Goal: Find specific page/section: Find specific page/section

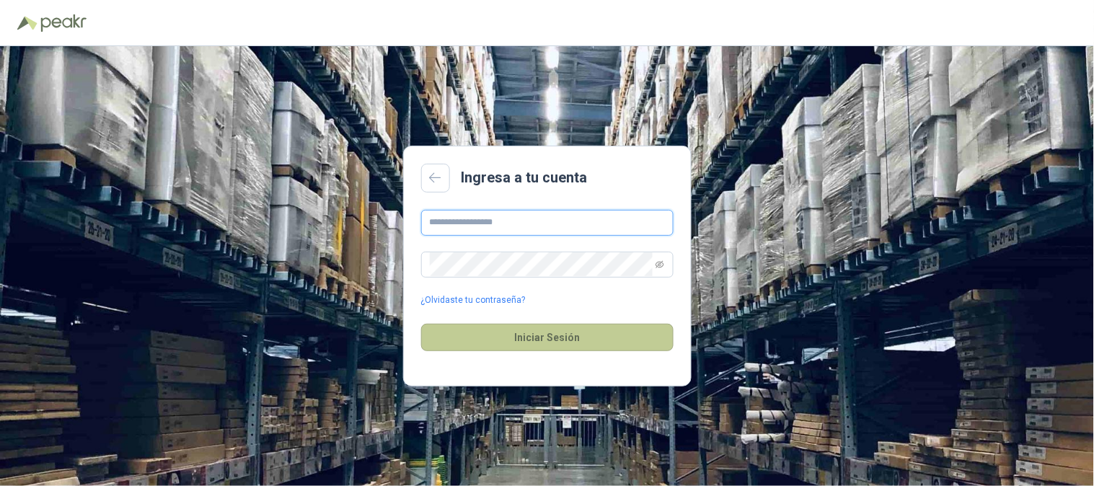
type input "**********"
click at [558, 343] on button "Iniciar Sesión" at bounding box center [547, 337] width 252 height 27
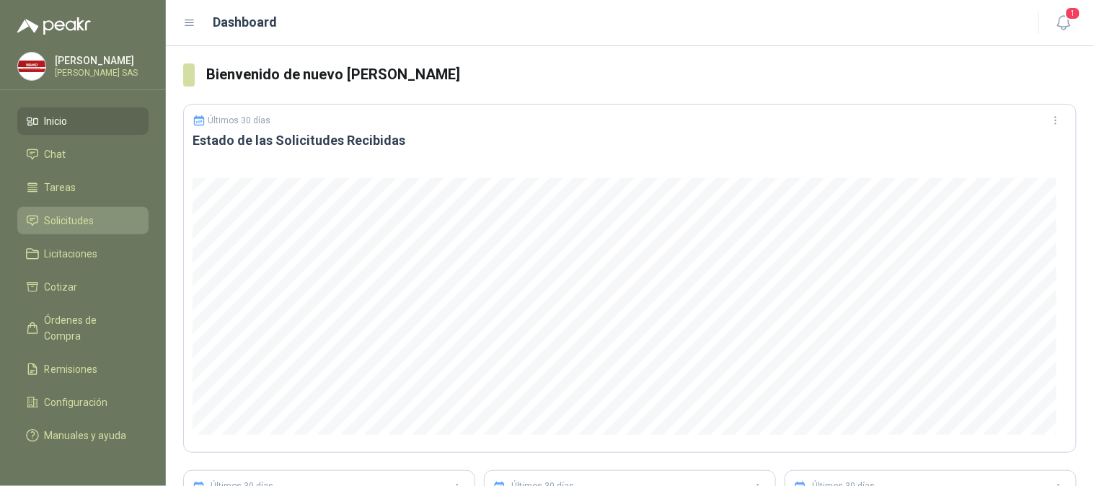
click at [97, 213] on li "Solicitudes" at bounding box center [83, 221] width 114 height 16
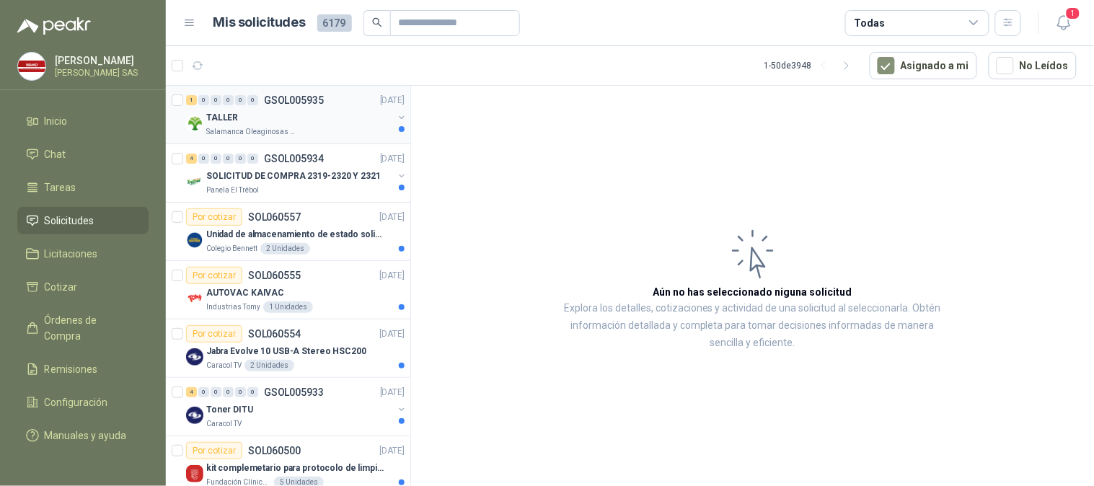
click at [265, 113] on div "TALLER" at bounding box center [299, 117] width 187 height 17
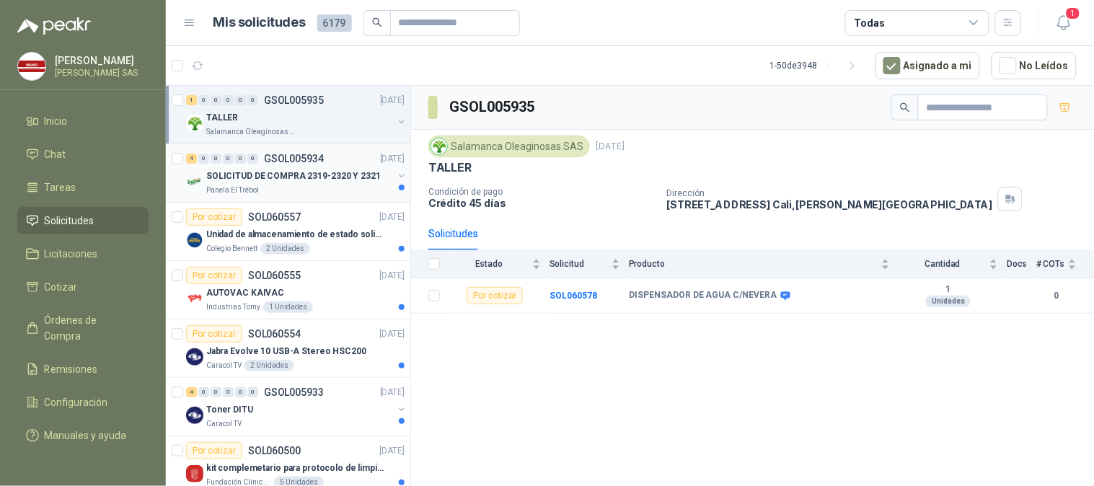
click at [241, 189] on p "Panela El Trébol" at bounding box center [232, 191] width 53 height 12
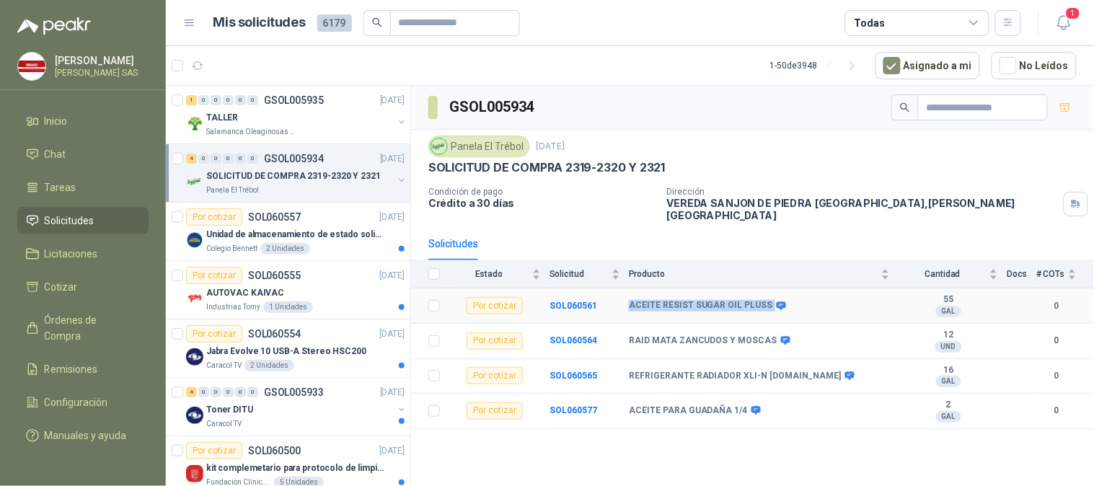
drag, startPoint x: 630, startPoint y: 293, endPoint x: 763, endPoint y: 299, distance: 132.8
click at [763, 300] on div "ACEITE RESIST SUGAR OIL PLUSS" at bounding box center [706, 306] width 155 height 12
copy div "ACEITE RESIST SUGAR OIL PLUSS"
